Goal: Browse casually: Explore the website without a specific task or goal

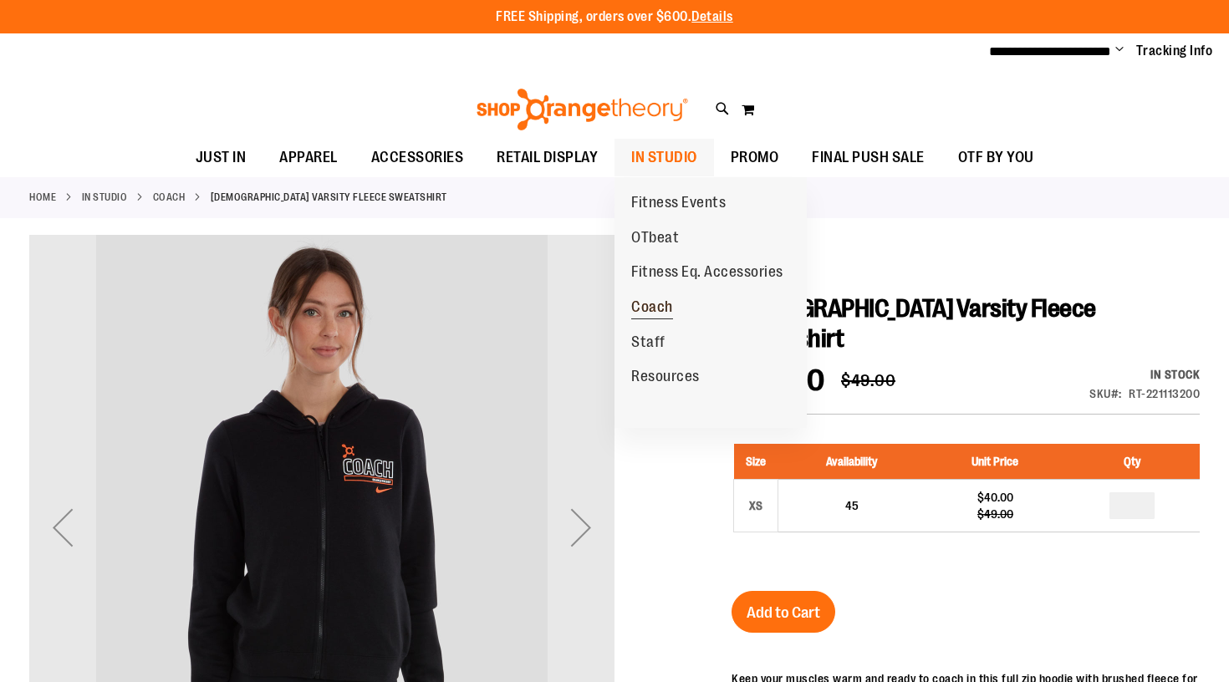
click at [655, 305] on span "Coach" at bounding box center [652, 308] width 42 height 21
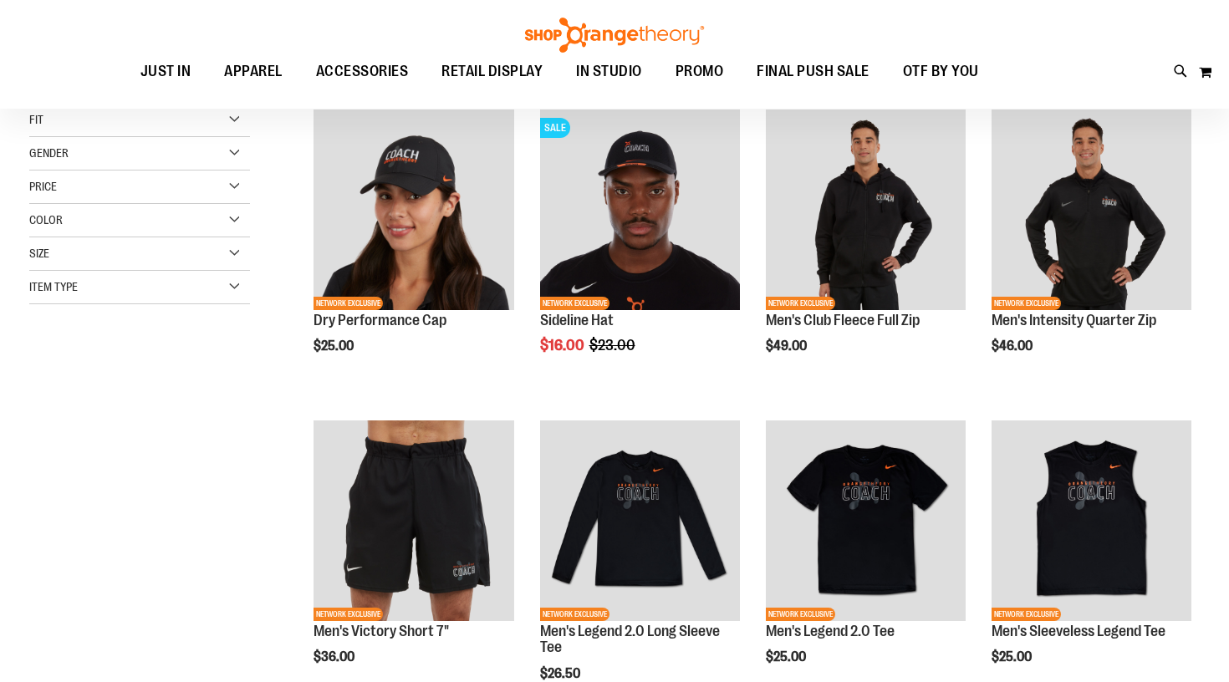
scroll to position [38, 0]
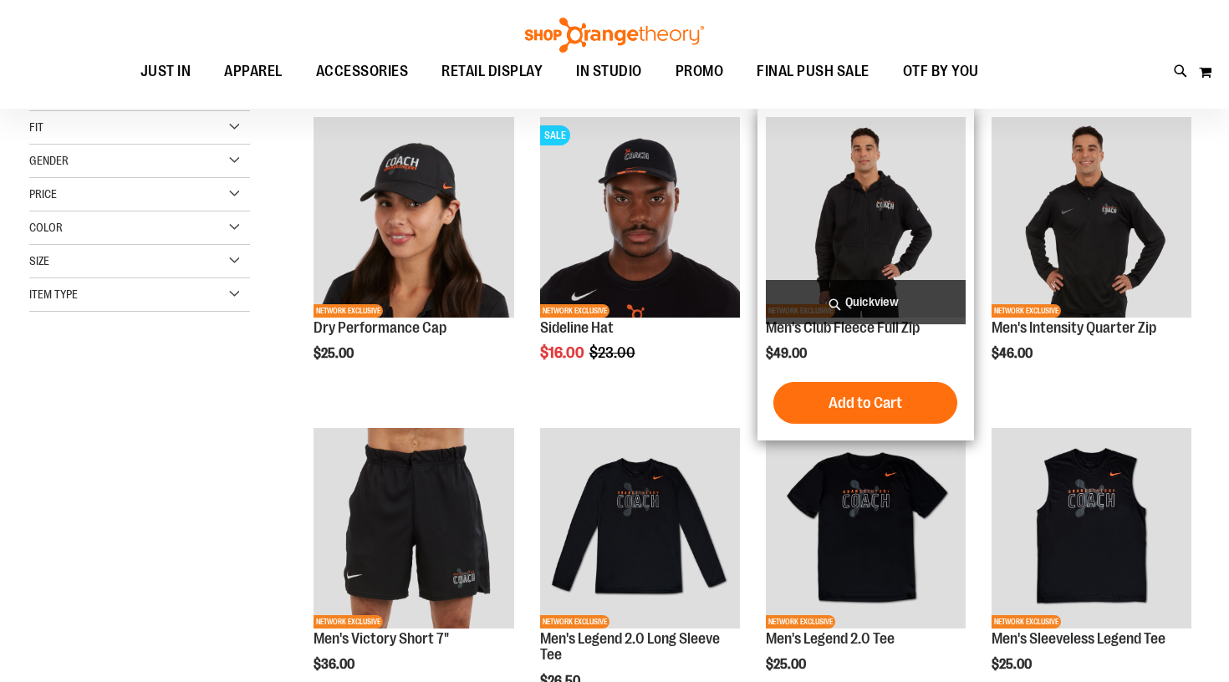
click at [877, 255] on img "product" at bounding box center [866, 217] width 200 height 200
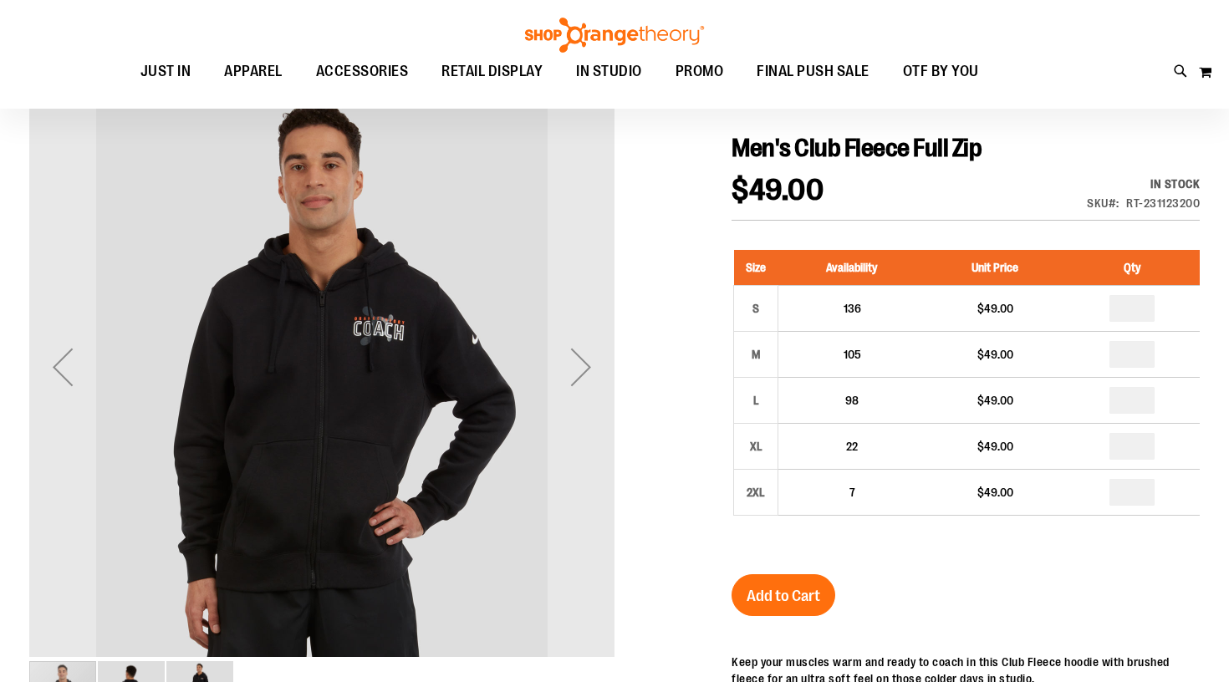
scroll to position [181, 0]
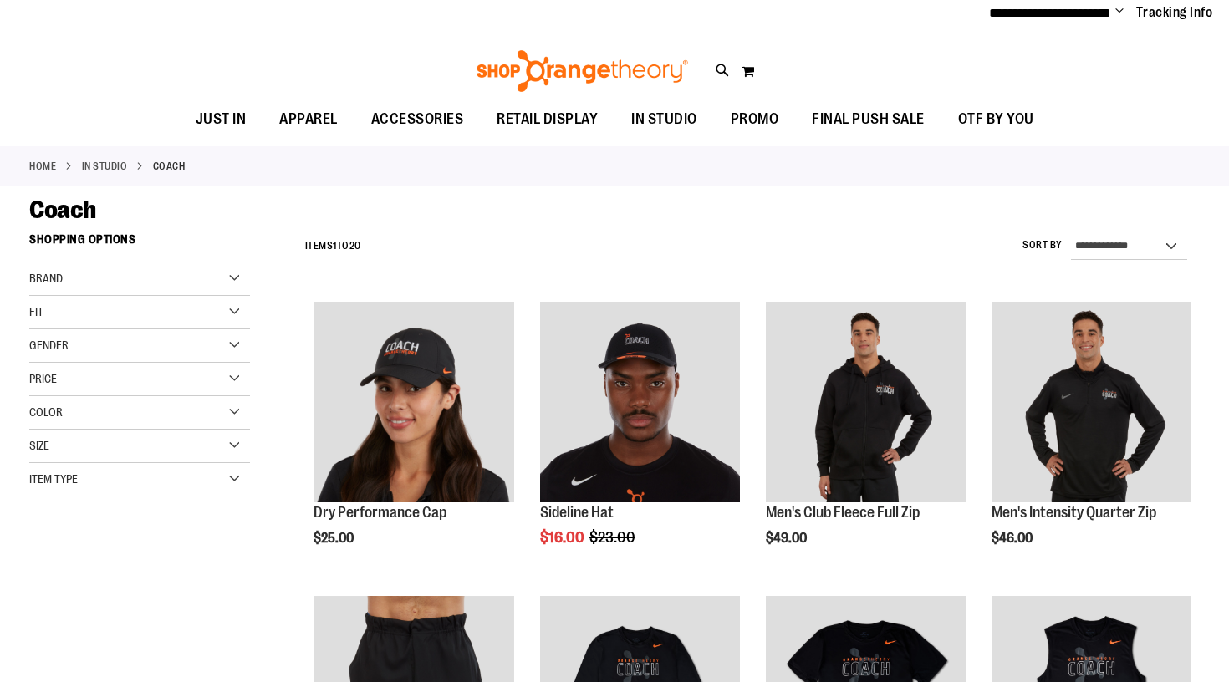
scroll to position [38, 0]
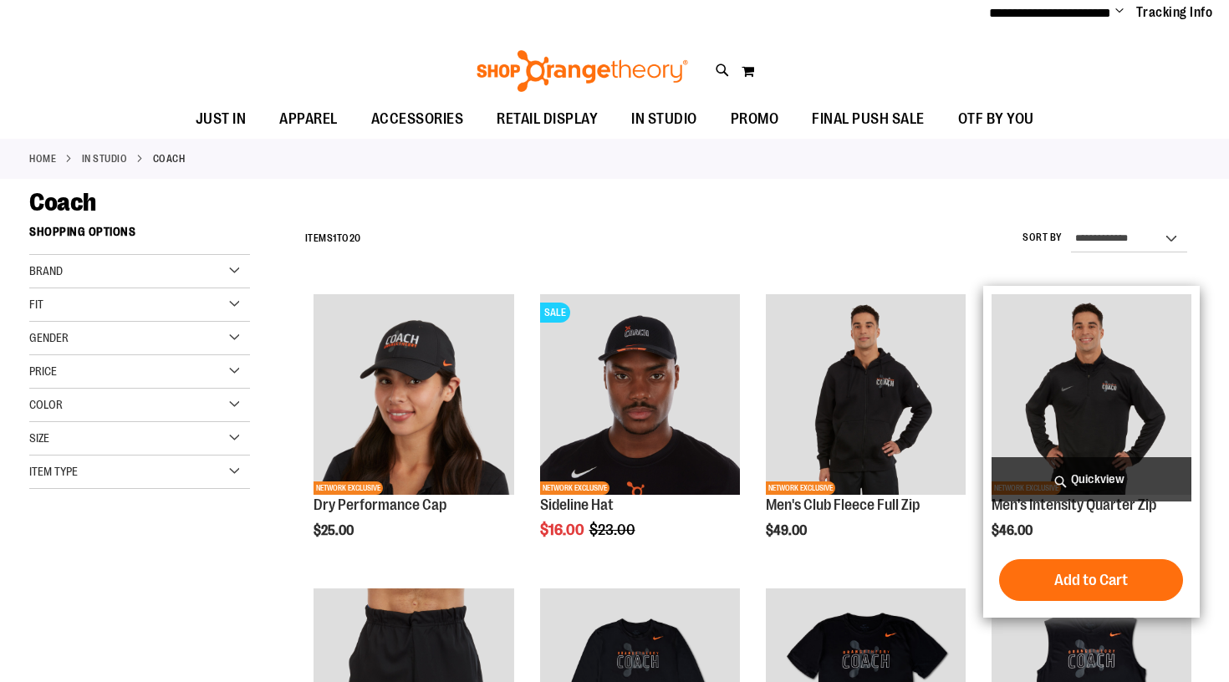
click at [1097, 353] on img "product" at bounding box center [1092, 394] width 200 height 200
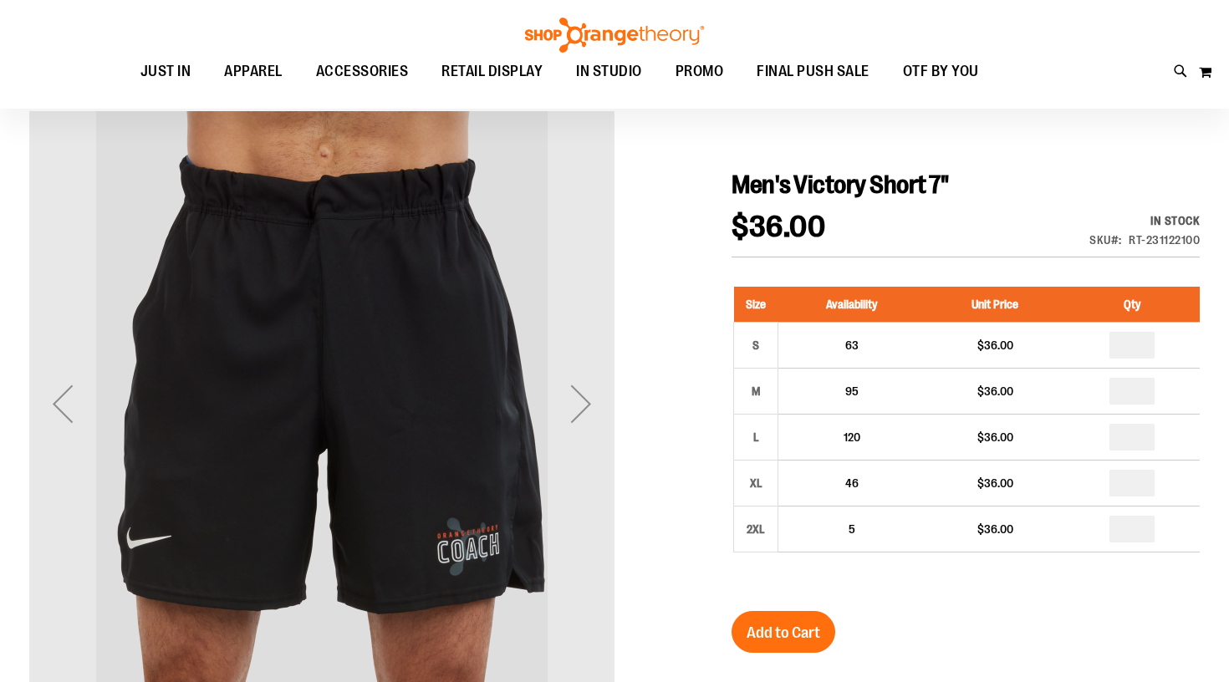
scroll to position [138, 0]
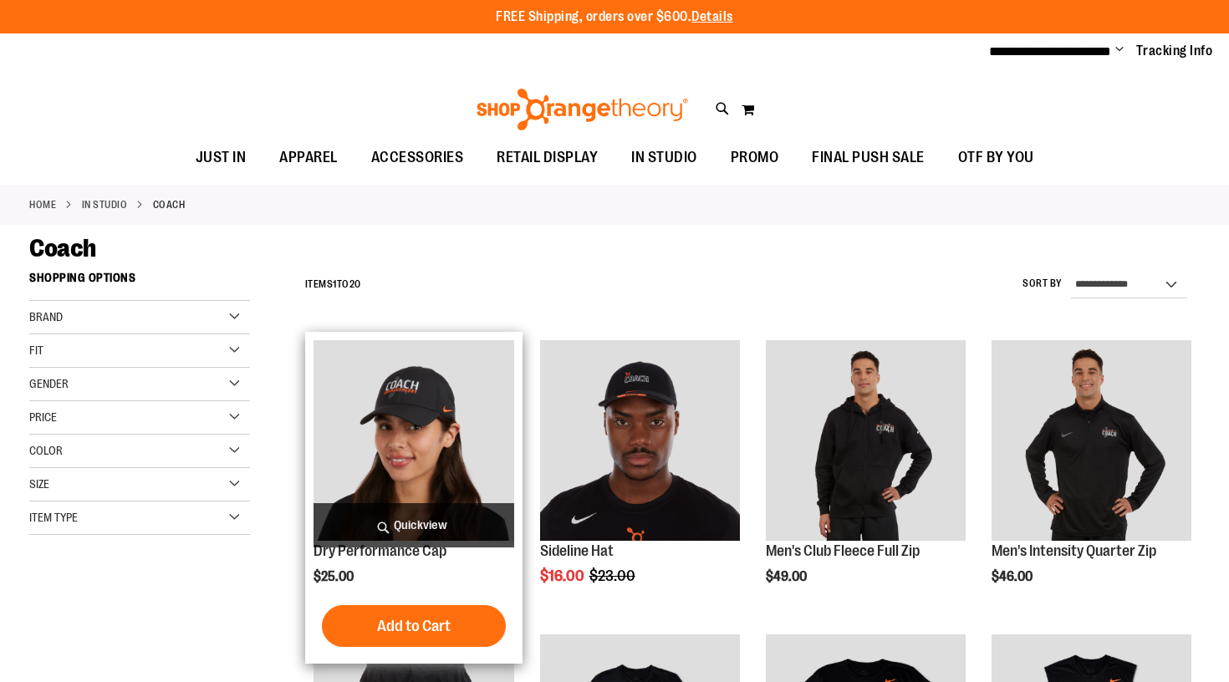
scroll to position [281, 0]
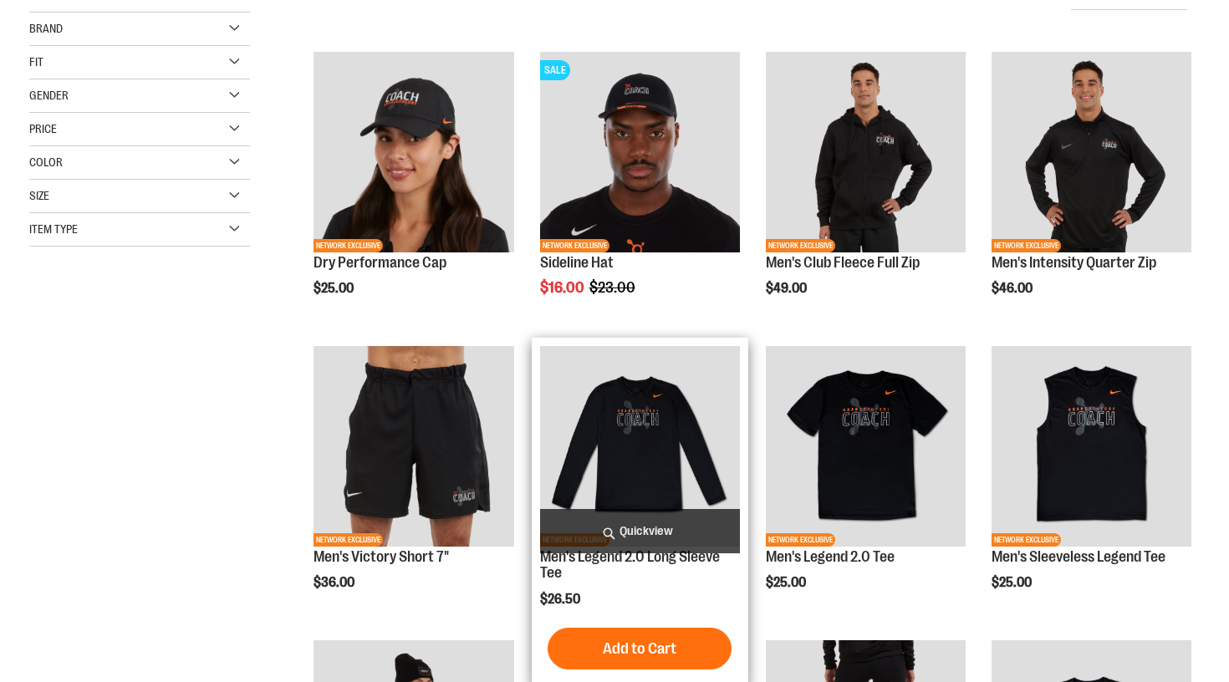
click at [638, 426] on img "product" at bounding box center [640, 446] width 200 height 200
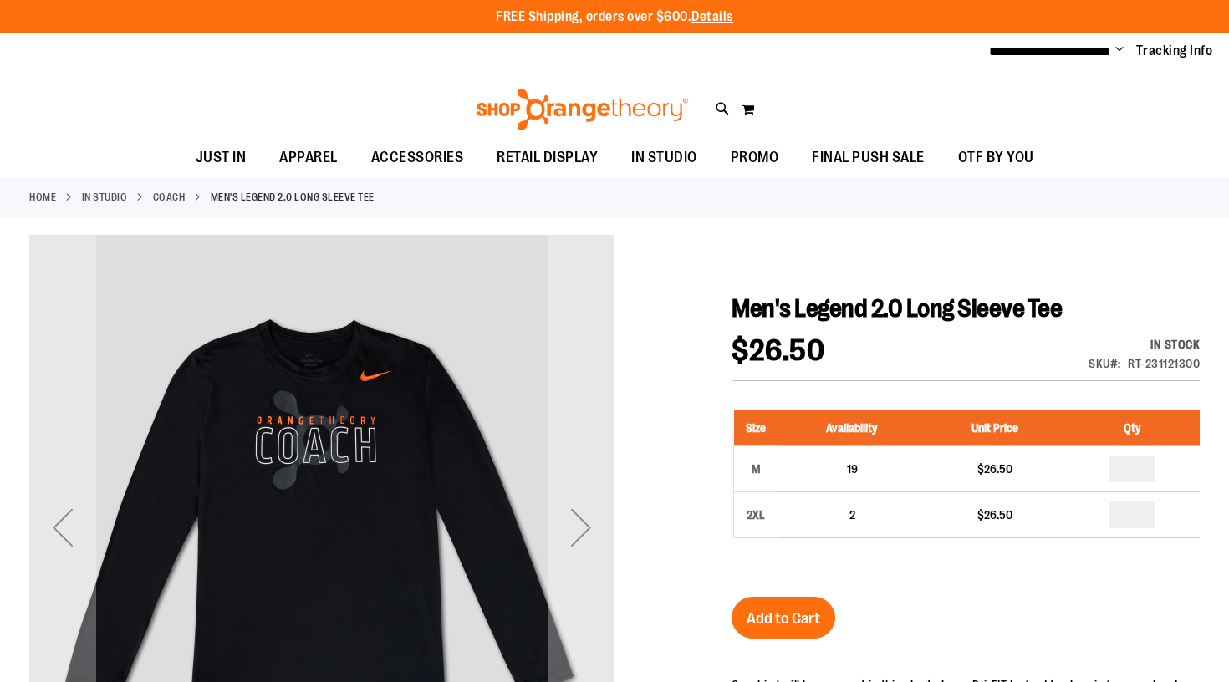
scroll to position [13, 0]
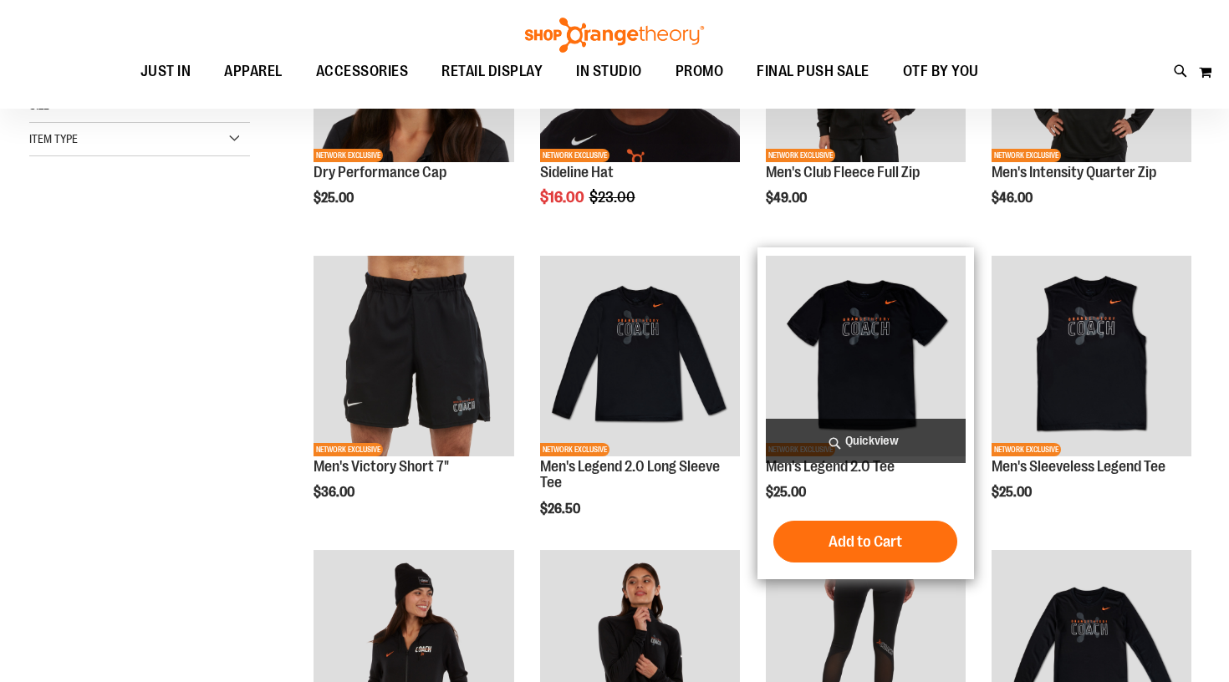
scroll to position [195, 0]
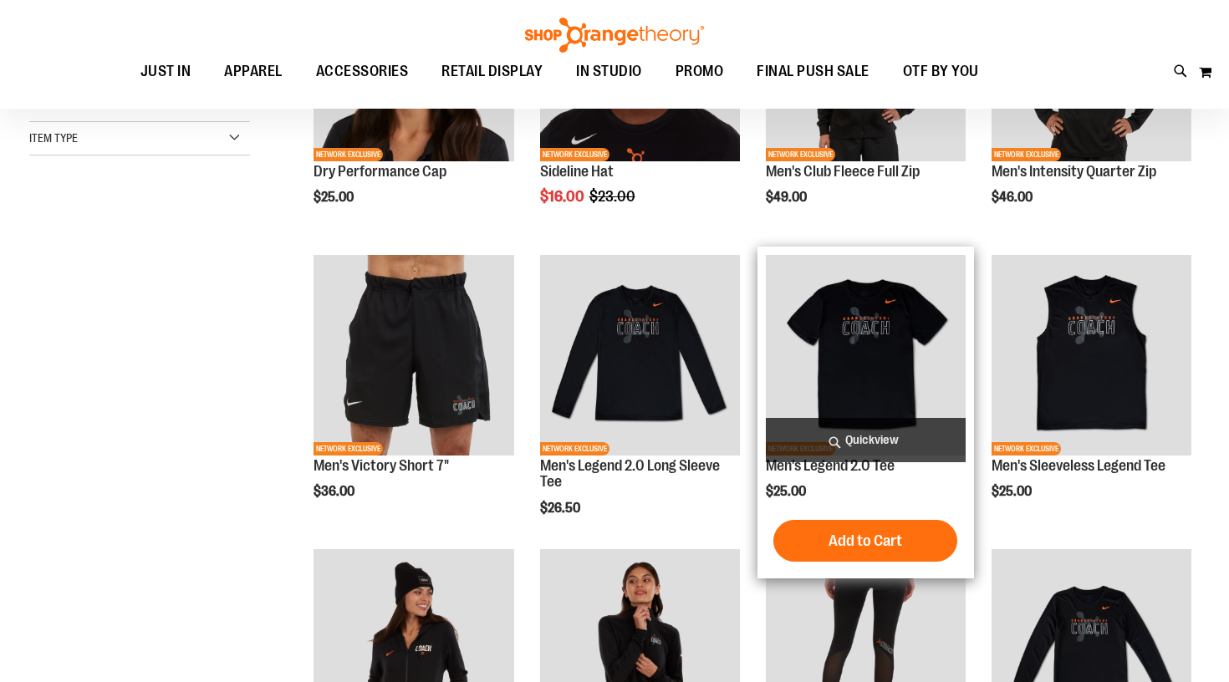
click at [877, 312] on img "product" at bounding box center [866, 355] width 200 height 200
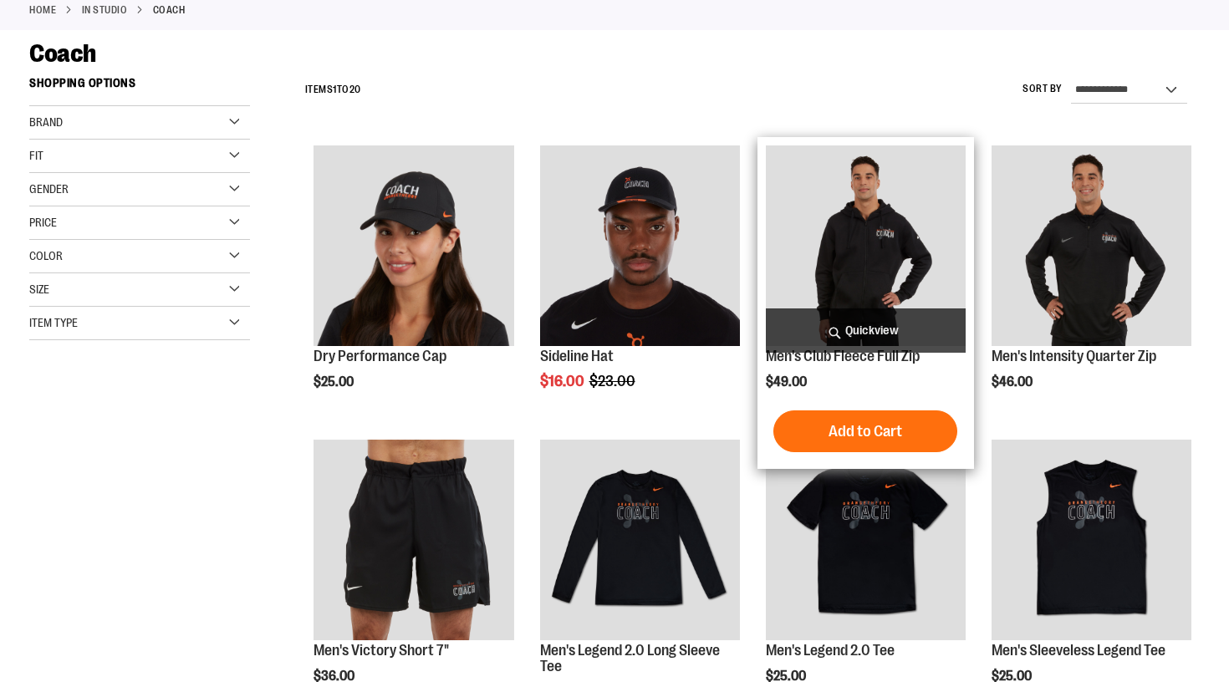
scroll to position [195, 0]
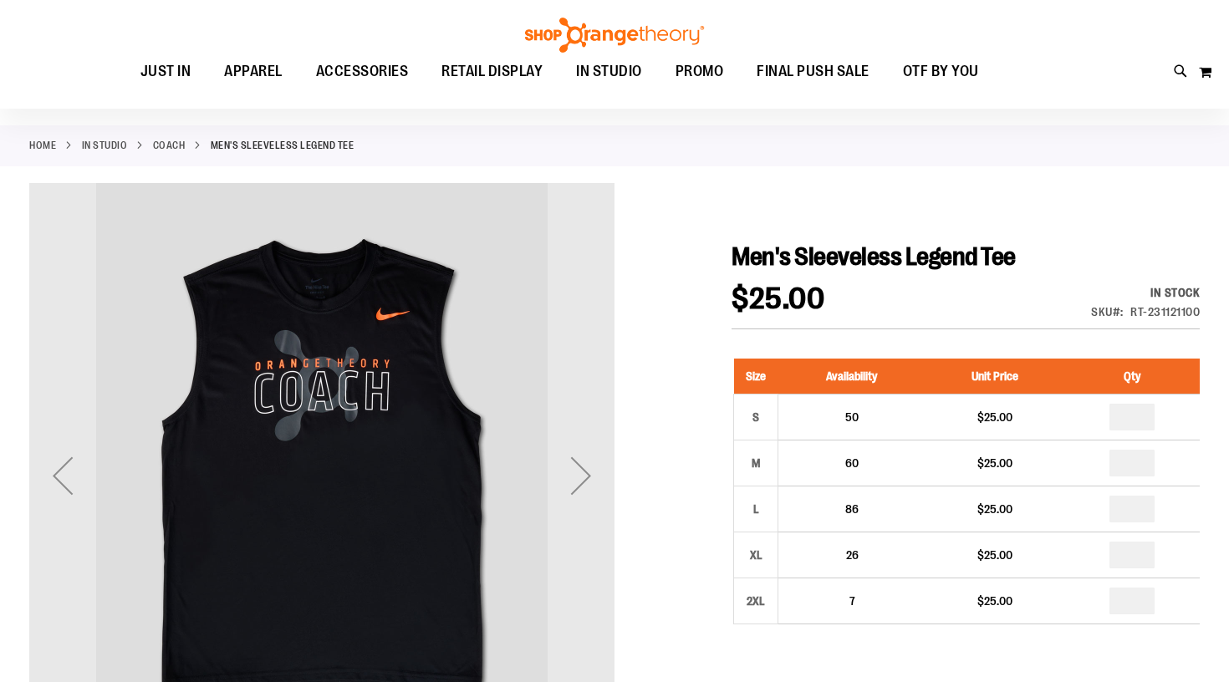
scroll to position [54, 0]
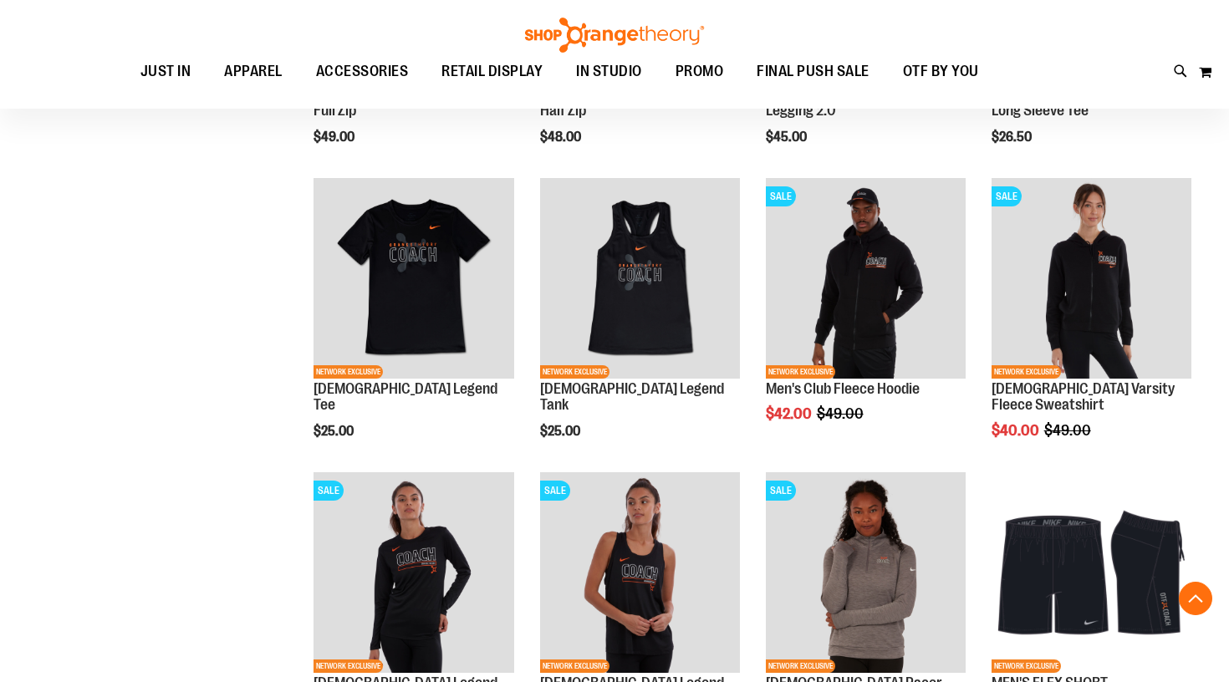
scroll to position [905, 0]
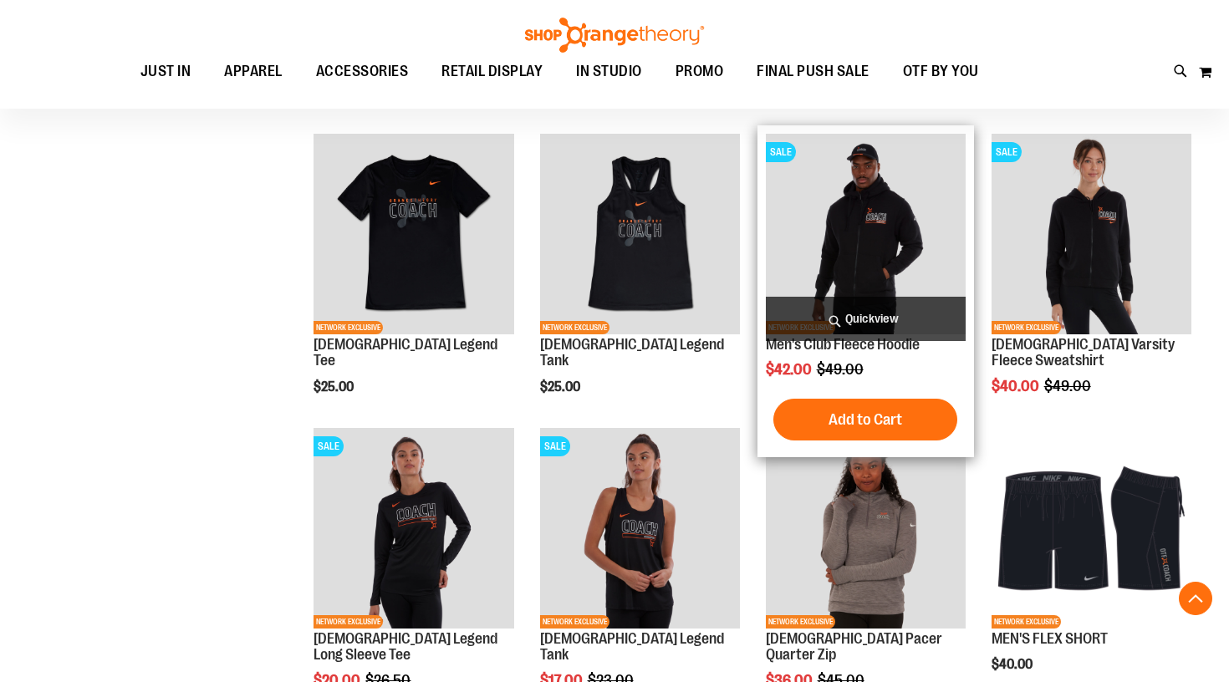
click at [897, 229] on img "product" at bounding box center [866, 234] width 200 height 200
